Goal: Navigation & Orientation: Understand site structure

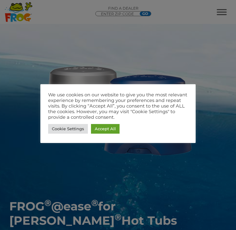
click at [111, 129] on link "Accept All" at bounding box center [105, 129] width 29 height 10
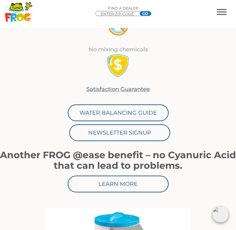
scroll to position [605, 0]
click at [149, 113] on link "Water Balancing Guide" at bounding box center [118, 112] width 101 height 17
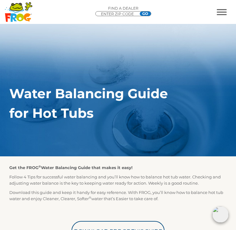
click at [222, 10] on span "MENU" at bounding box center [222, 9] width 10 height 1
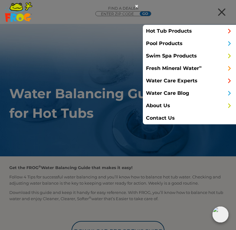
click at [225, 32] on link "Hot Tub Products" at bounding box center [189, 31] width 93 height 12
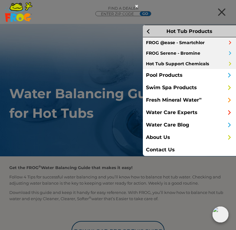
click at [193, 54] on link "FROG Serene - Bromine" at bounding box center [189, 53] width 93 height 11
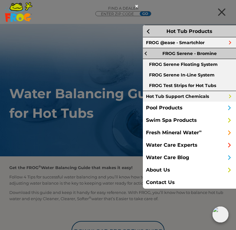
click at [207, 56] on link "FROG Serene - Bromine" at bounding box center [189, 53] width 93 height 11
click at [217, 55] on link "FROG Serene - Bromine" at bounding box center [189, 53] width 93 height 11
click at [214, 18] on div at bounding box center [225, 12] width 22 height 12
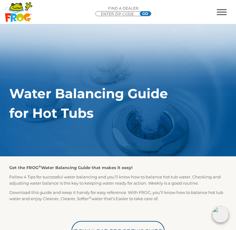
click at [220, 11] on span "MENU" at bounding box center [222, 12] width 10 height 6
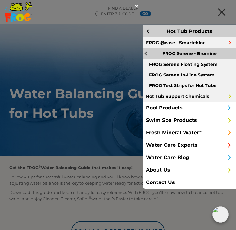
click at [224, 43] on link "FROG @ease - Smartchlor" at bounding box center [189, 42] width 93 height 11
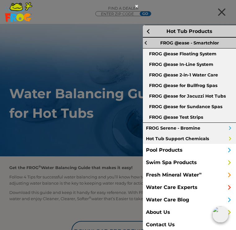
click at [205, 64] on link "FROG @ease In-Line System" at bounding box center [189, 64] width 93 height 11
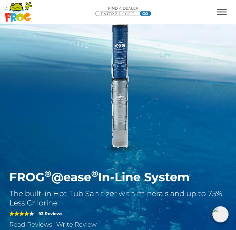
scroll to position [25, 0]
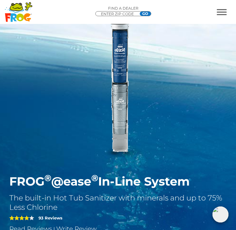
click at [220, 10] on span "MENU" at bounding box center [222, 9] width 10 height 1
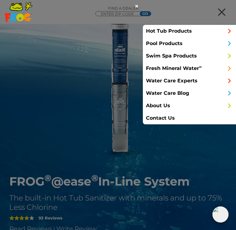
click at [228, 42] on span at bounding box center [229, 43] width 7 height 12
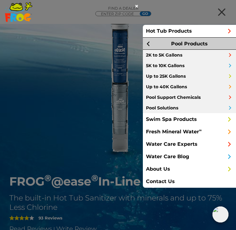
click at [153, 43] on link "Pool Products" at bounding box center [189, 43] width 93 height 12
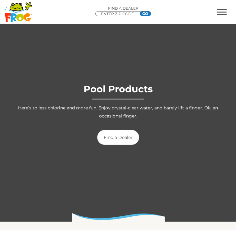
click at [222, 13] on span "MENU" at bounding box center [222, 12] width 10 height 6
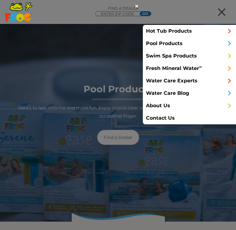
click at [230, 57] on span at bounding box center [229, 56] width 7 height 12
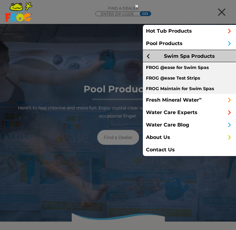
click at [147, 57] on span at bounding box center [148, 56] width 7 height 12
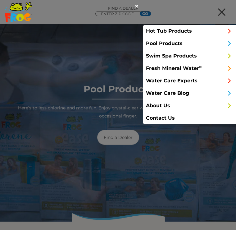
click at [232, 30] on span at bounding box center [229, 31] width 7 height 12
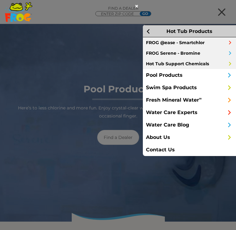
click at [232, 53] on span at bounding box center [230, 53] width 6 height 6
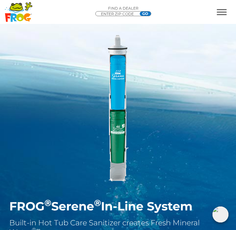
click at [220, 13] on span "MENU" at bounding box center [222, 12] width 10 height 6
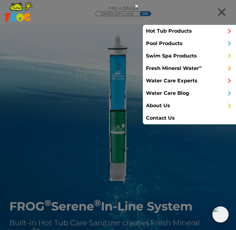
click at [228, 34] on span at bounding box center [229, 31] width 7 height 12
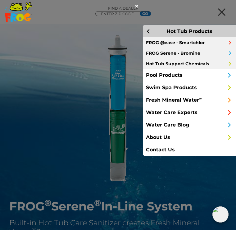
click at [229, 55] on span at bounding box center [230, 53] width 6 height 6
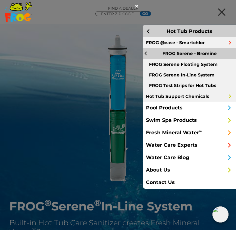
click at [213, 86] on link "FROG Test Strips for Hot Tubs" at bounding box center [189, 85] width 93 height 11
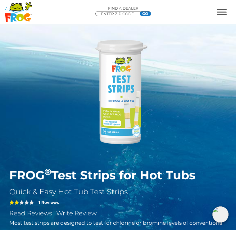
click at [222, 10] on span "MENU" at bounding box center [222, 9] width 10 height 1
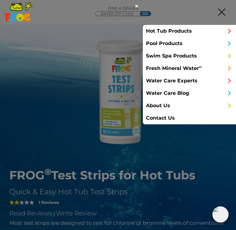
click at [227, 32] on span at bounding box center [229, 31] width 7 height 12
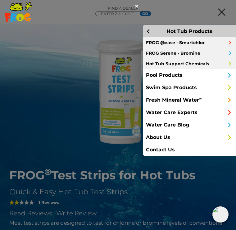
click at [223, 66] on link "Hot Tub Support Chemicals" at bounding box center [189, 63] width 93 height 11
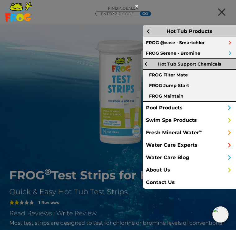
click at [181, 76] on link "FROG Filter Mate" at bounding box center [189, 75] width 93 height 11
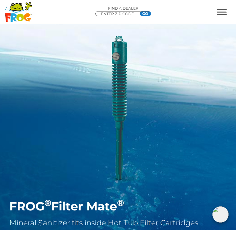
click at [220, 10] on span "MENU" at bounding box center [222, 9] width 10 height 1
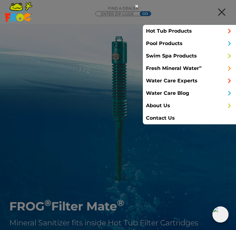
click at [227, 34] on span at bounding box center [229, 31] width 7 height 12
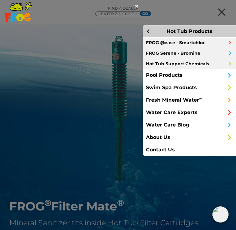
click at [227, 54] on link "FROG Serene - Bromine" at bounding box center [189, 53] width 93 height 11
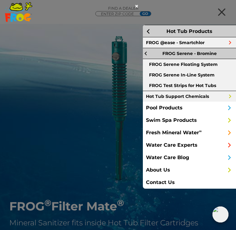
click at [223, 95] on link "Hot Tub Support Chemicals" at bounding box center [189, 96] width 93 height 11
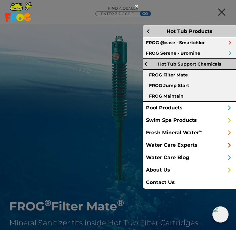
click at [180, 98] on link "FROG Maintain" at bounding box center [189, 96] width 93 height 11
